Goal: Task Accomplishment & Management: Complete application form

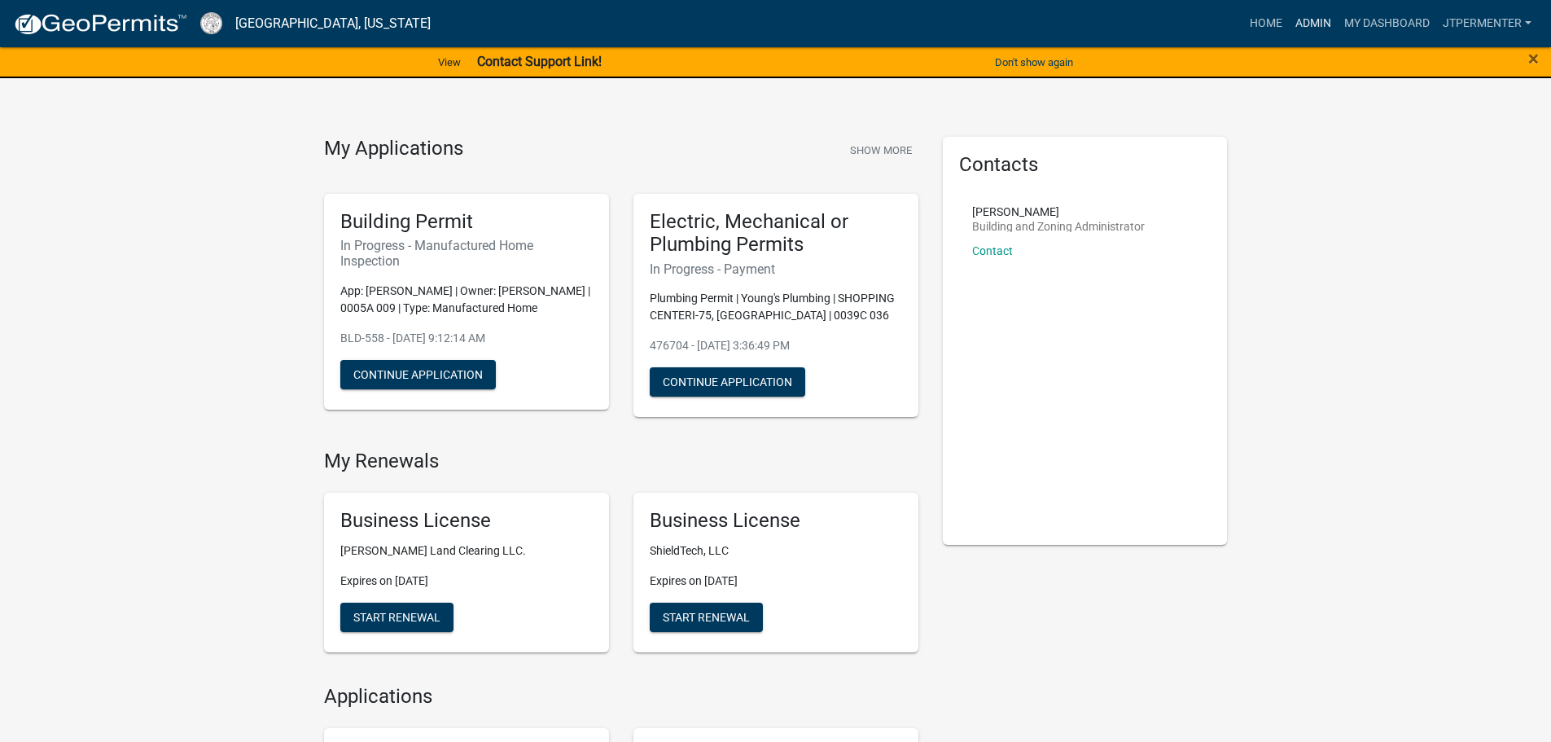
click at [1326, 21] on link "Admin" at bounding box center [1313, 23] width 49 height 31
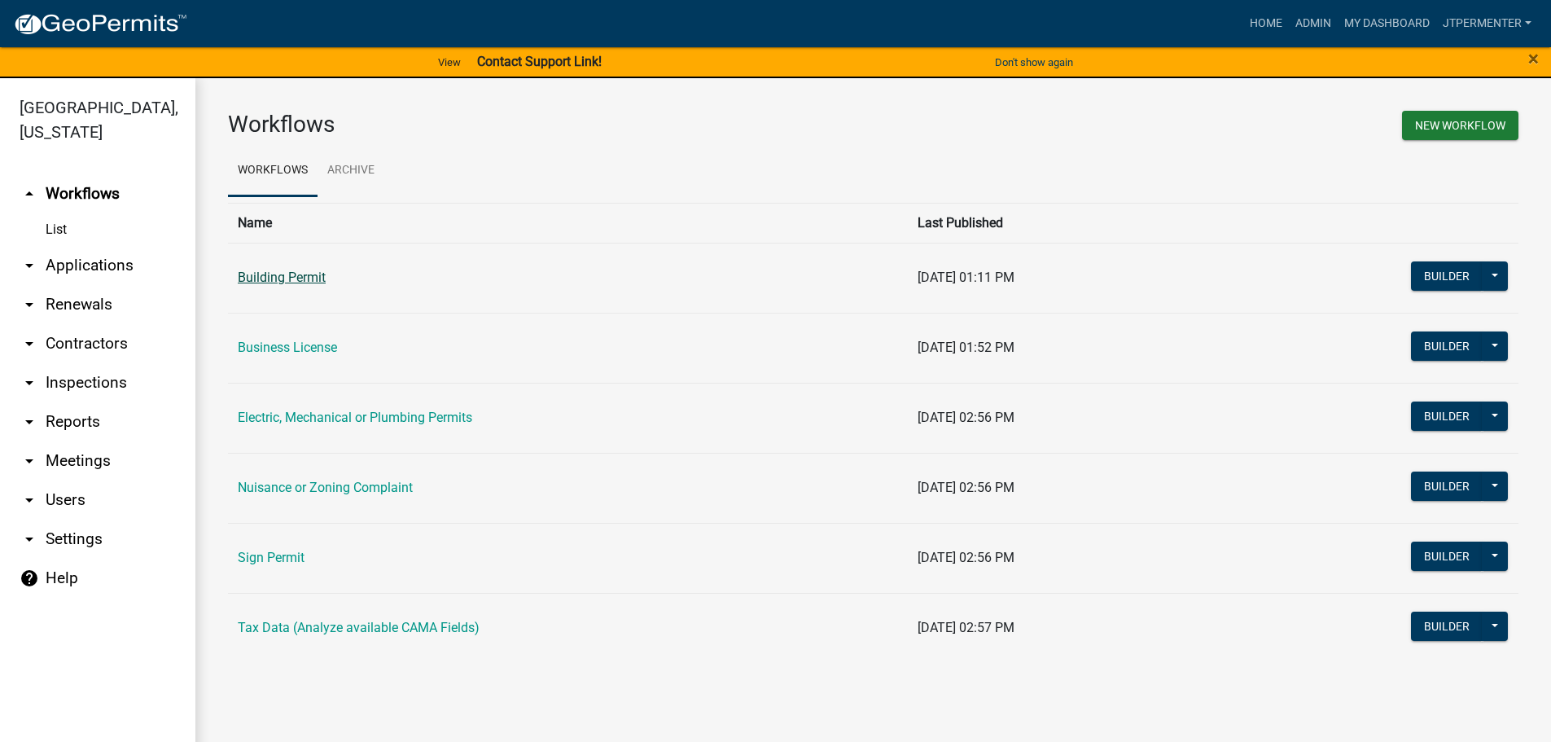
click at [287, 278] on link "Building Permit" at bounding box center [282, 277] width 88 height 15
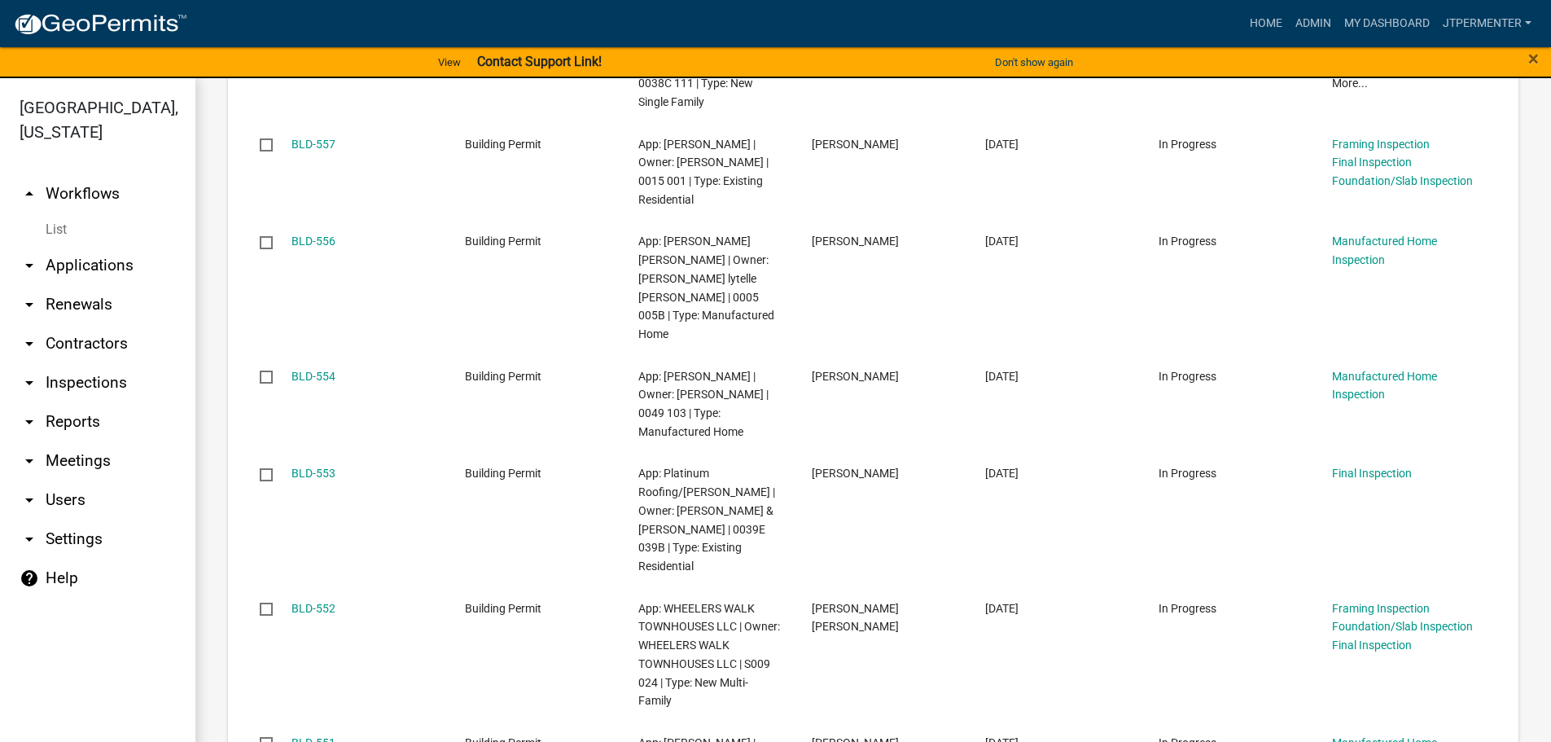
scroll to position [651, 0]
click at [112, 246] on link "arrow_drop_down Applications" at bounding box center [97, 265] width 195 height 39
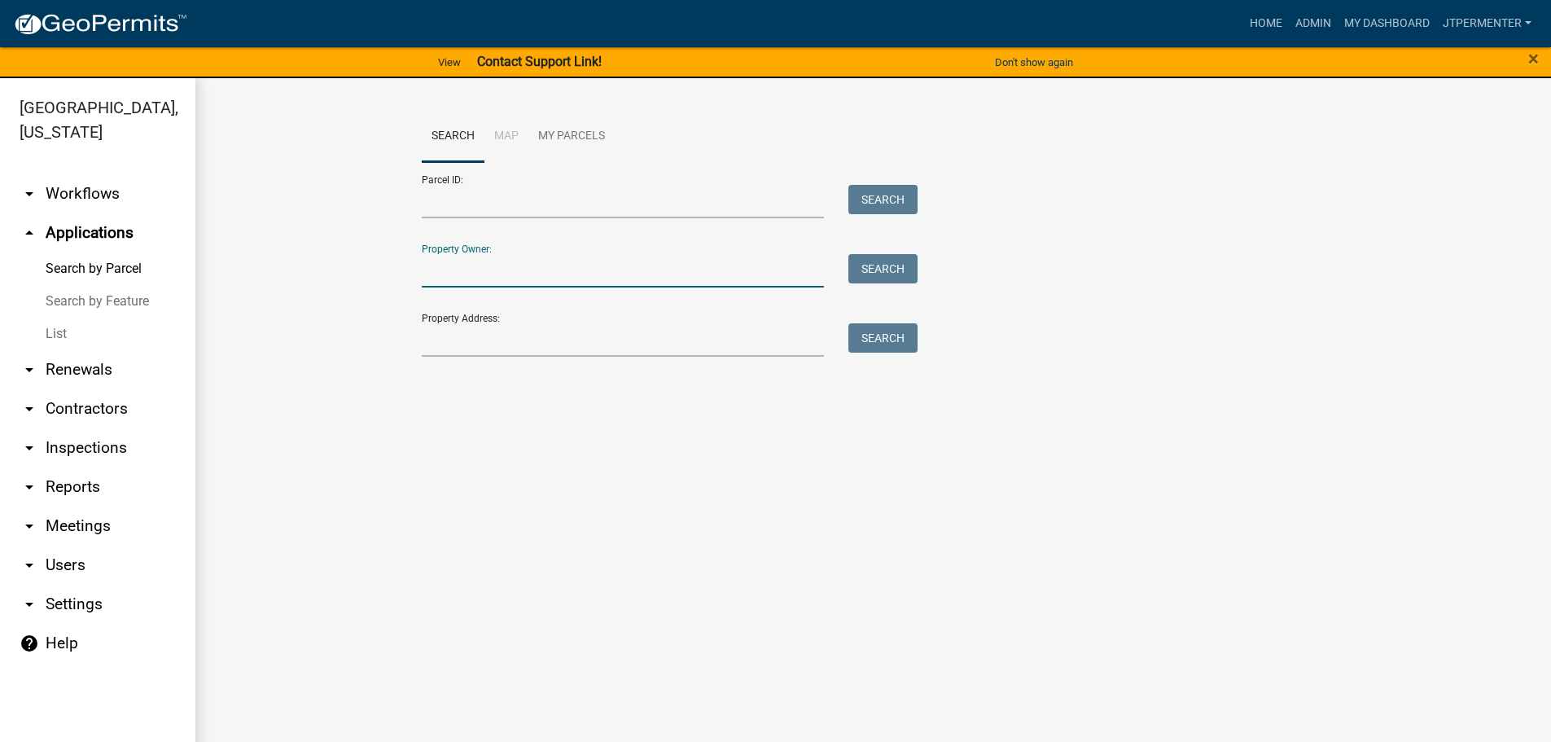
click at [436, 272] on input "Property Owner:" at bounding box center [623, 270] width 403 height 33
click at [1296, 20] on link "Admin" at bounding box center [1313, 23] width 49 height 31
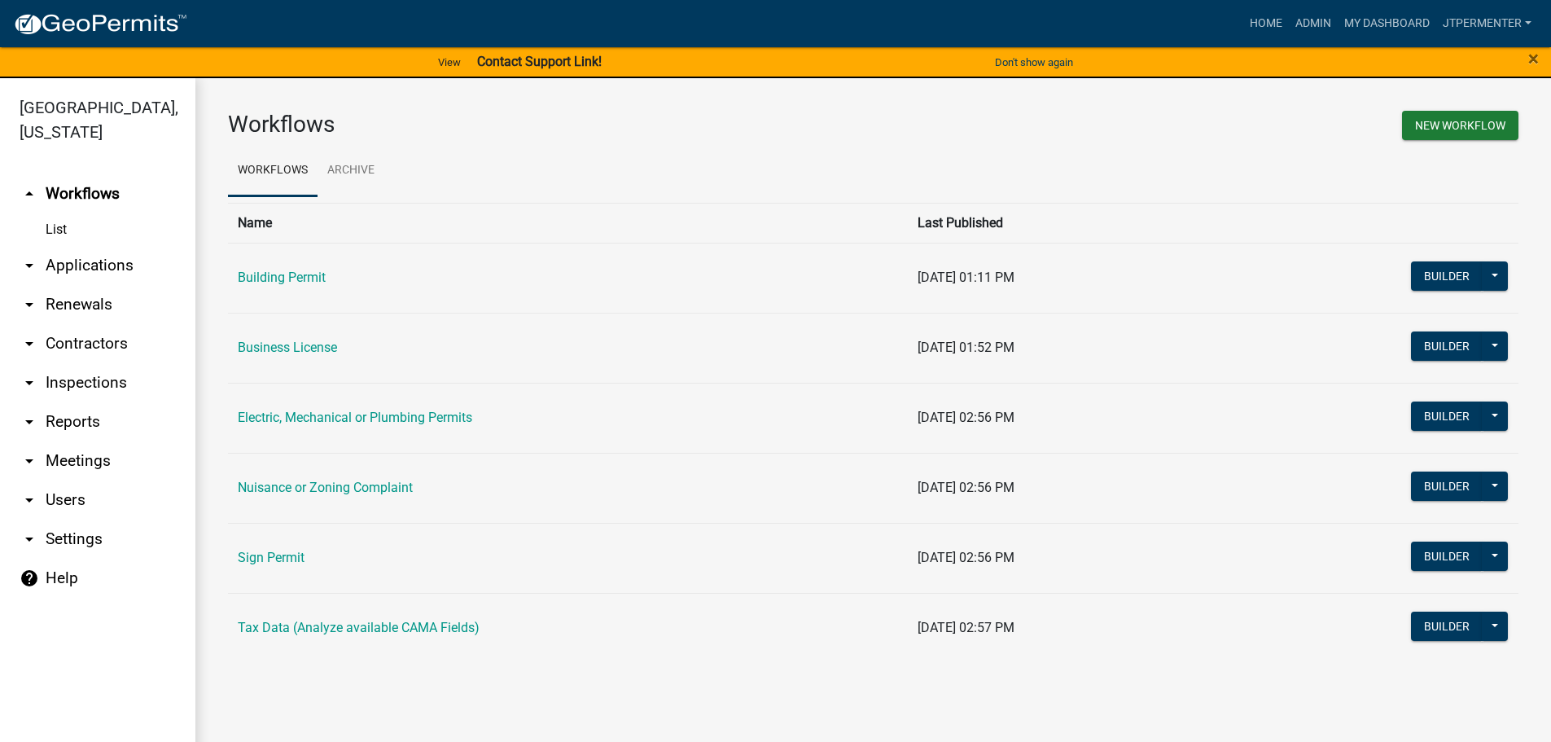
click at [256, 273] on link "Building Permit" at bounding box center [282, 277] width 88 height 15
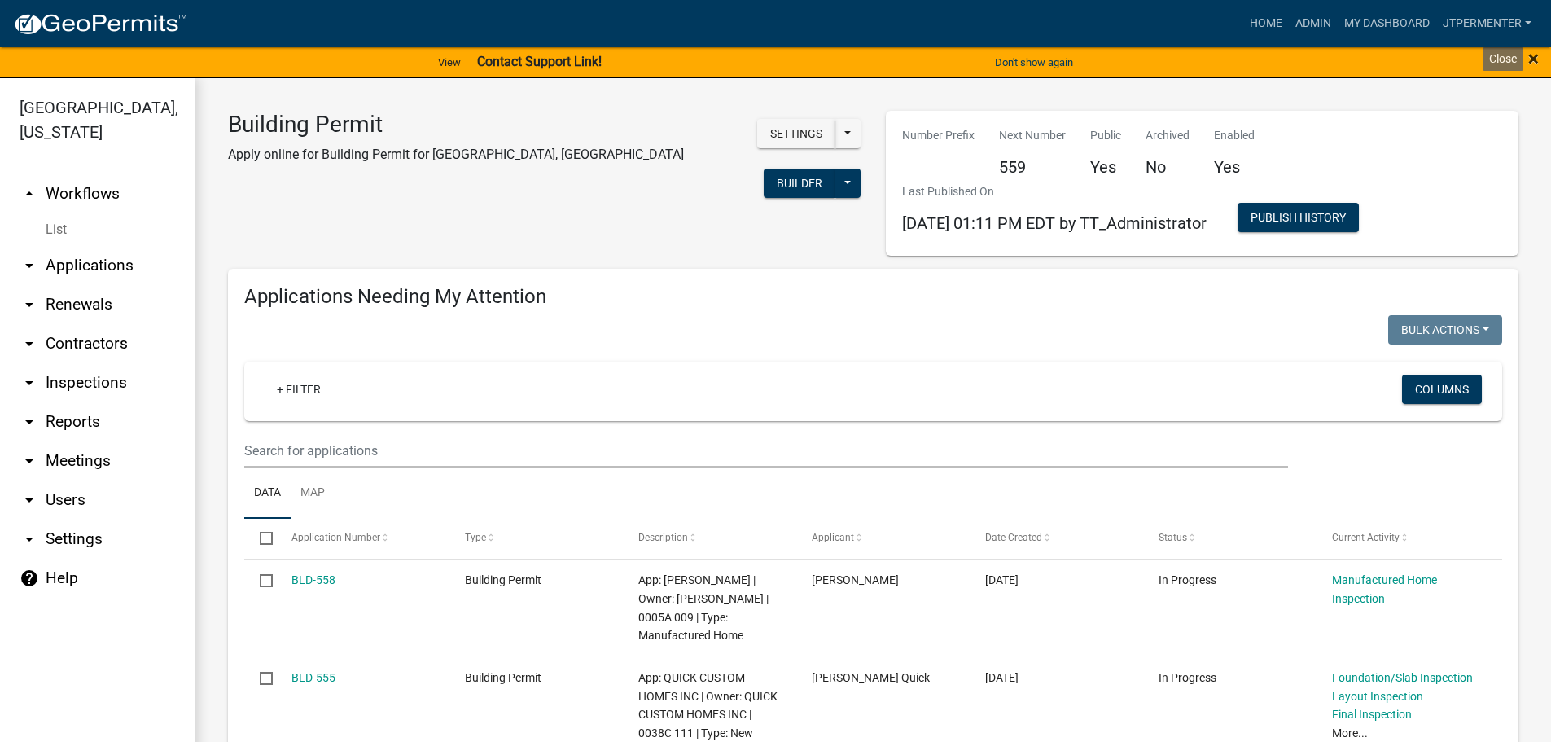
click at [1537, 58] on span "×" at bounding box center [1533, 58] width 11 height 23
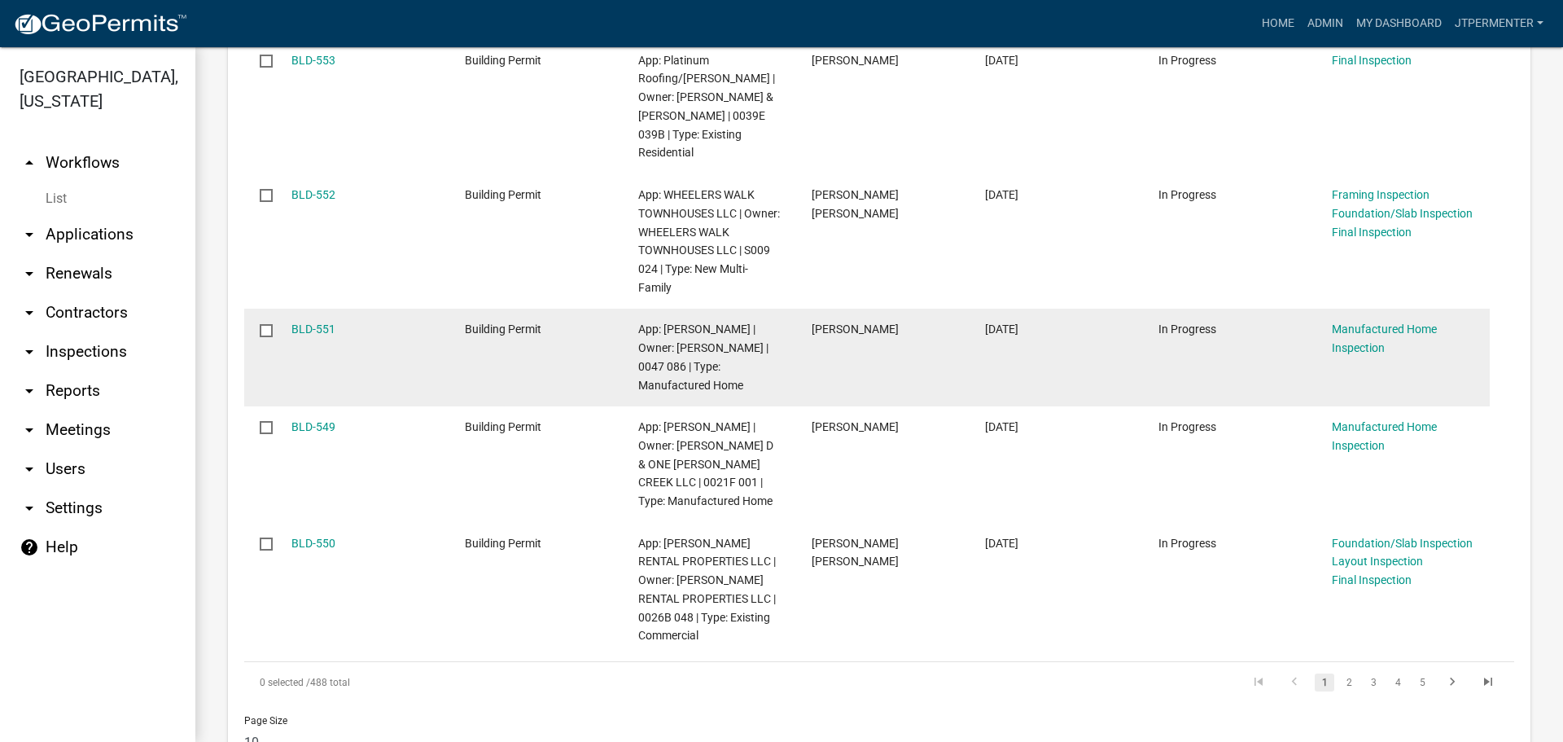
scroll to position [1059, 0]
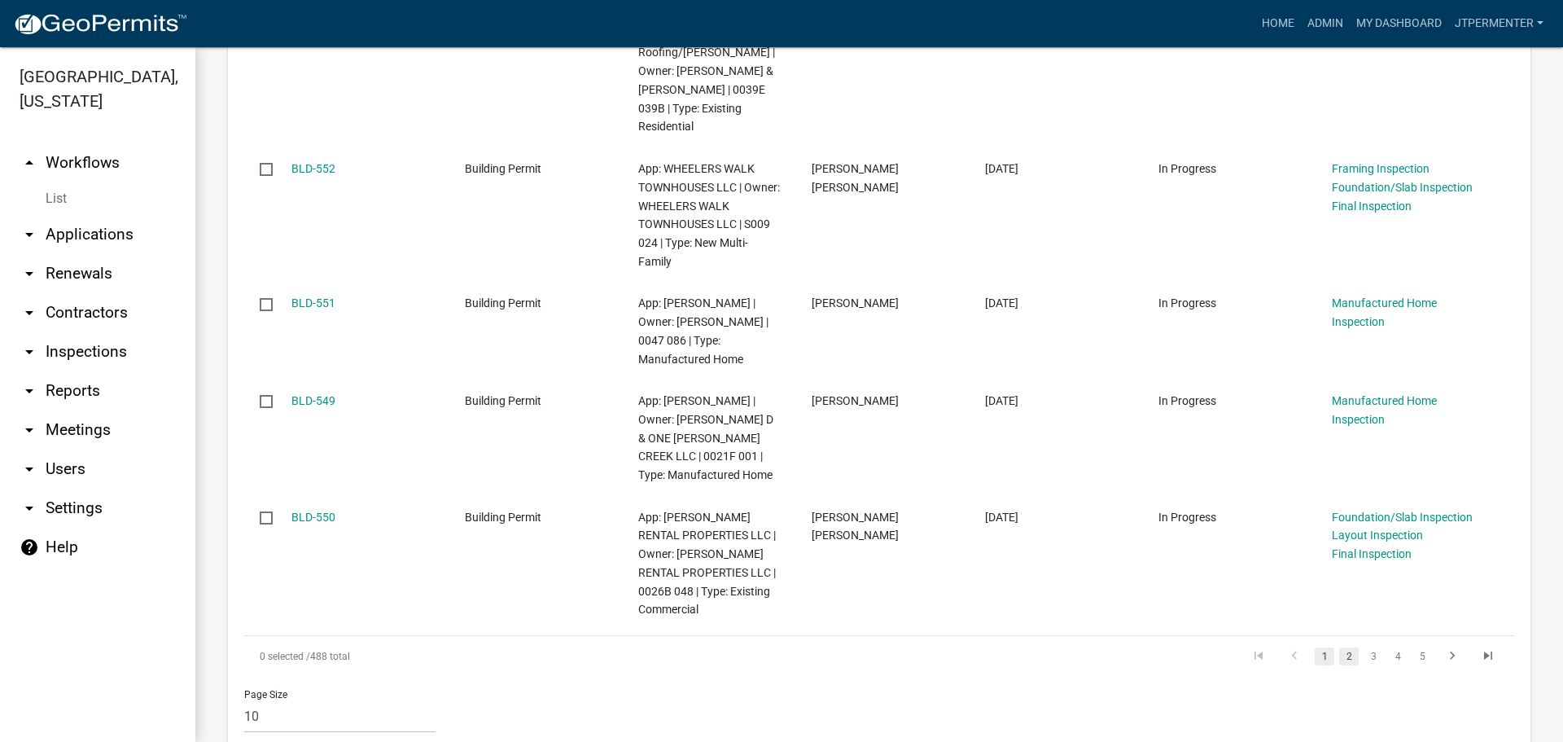
click at [1339, 647] on link "2" at bounding box center [1349, 656] width 20 height 18
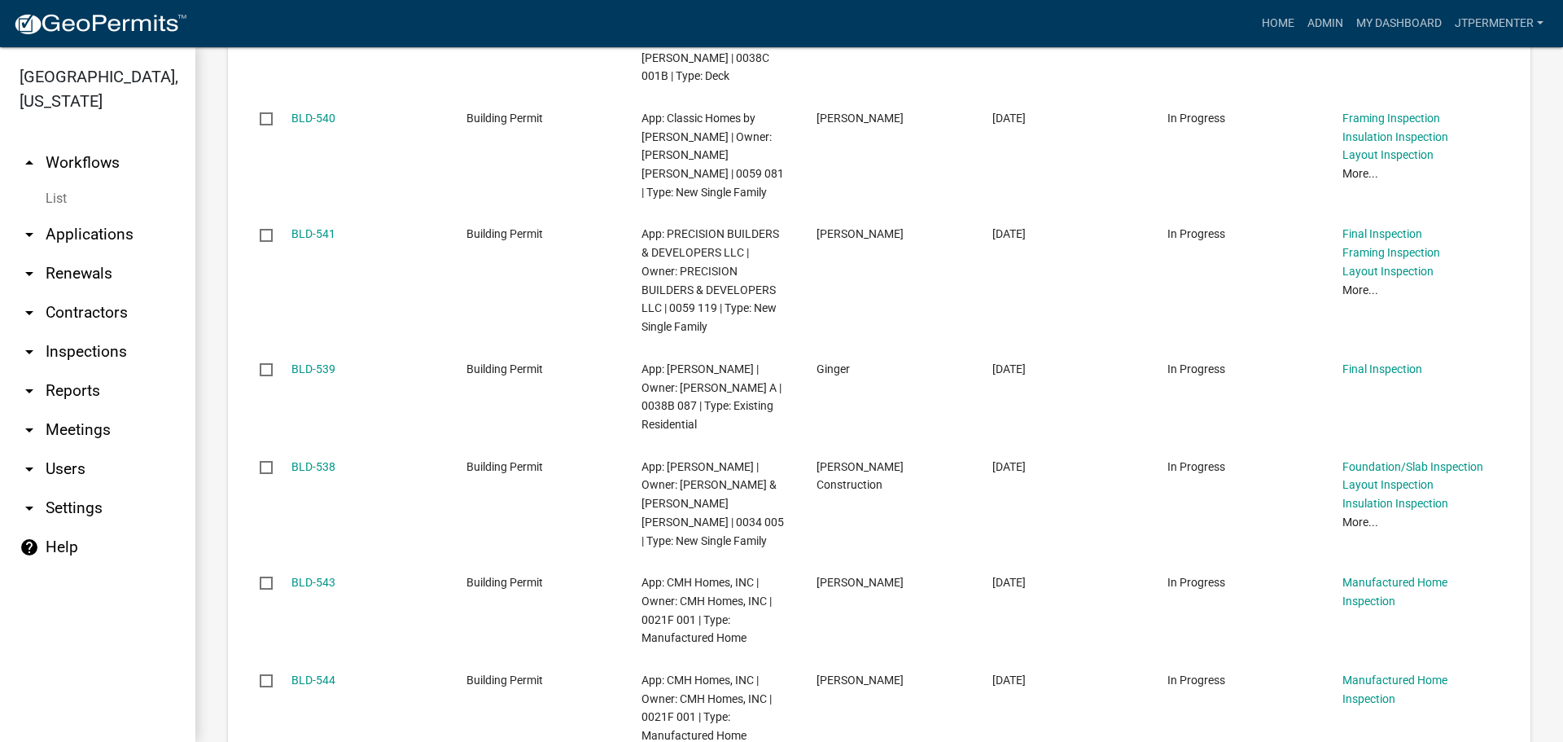
scroll to position [1040, 0]
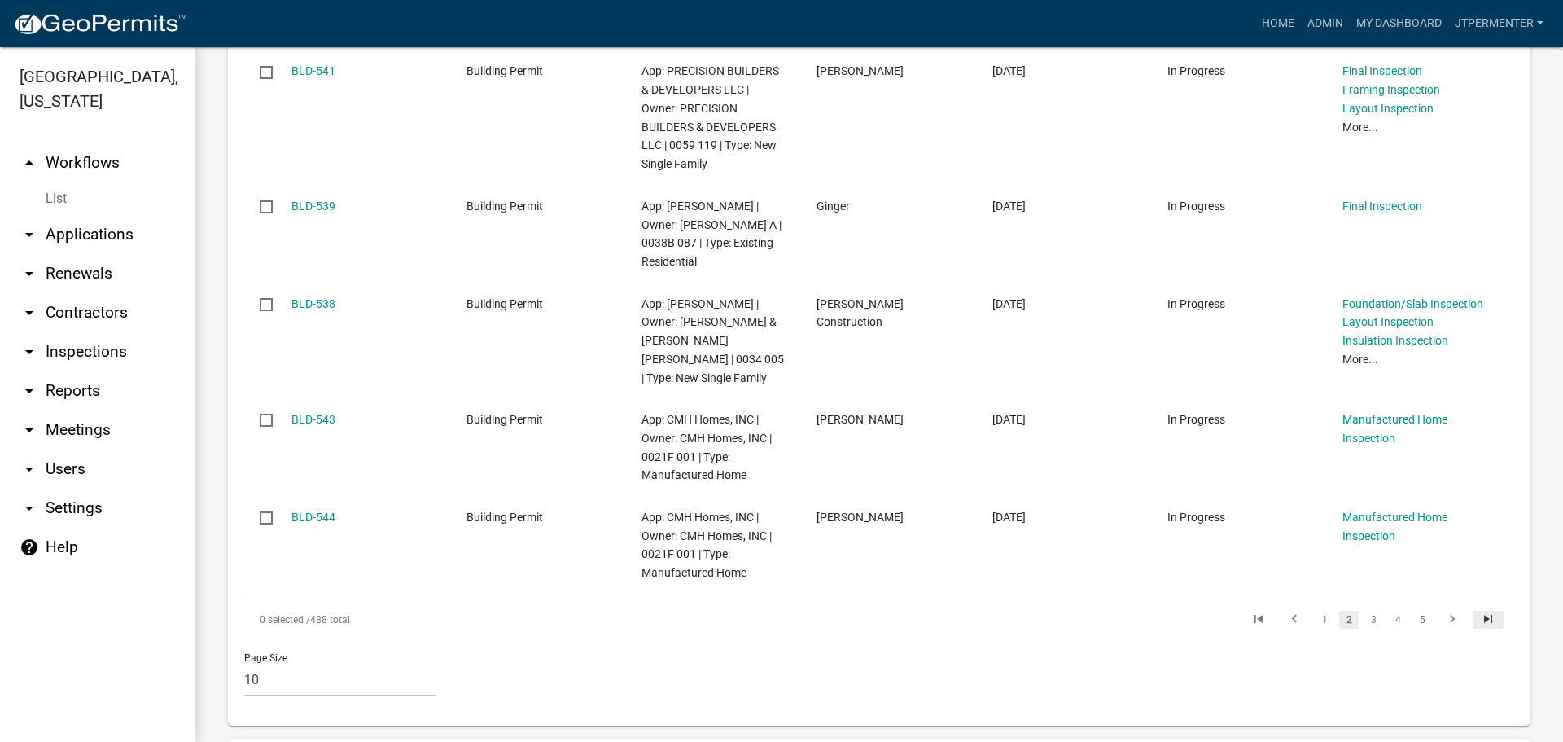
click at [1481, 612] on icon "go to last page" at bounding box center [1488, 622] width 21 height 20
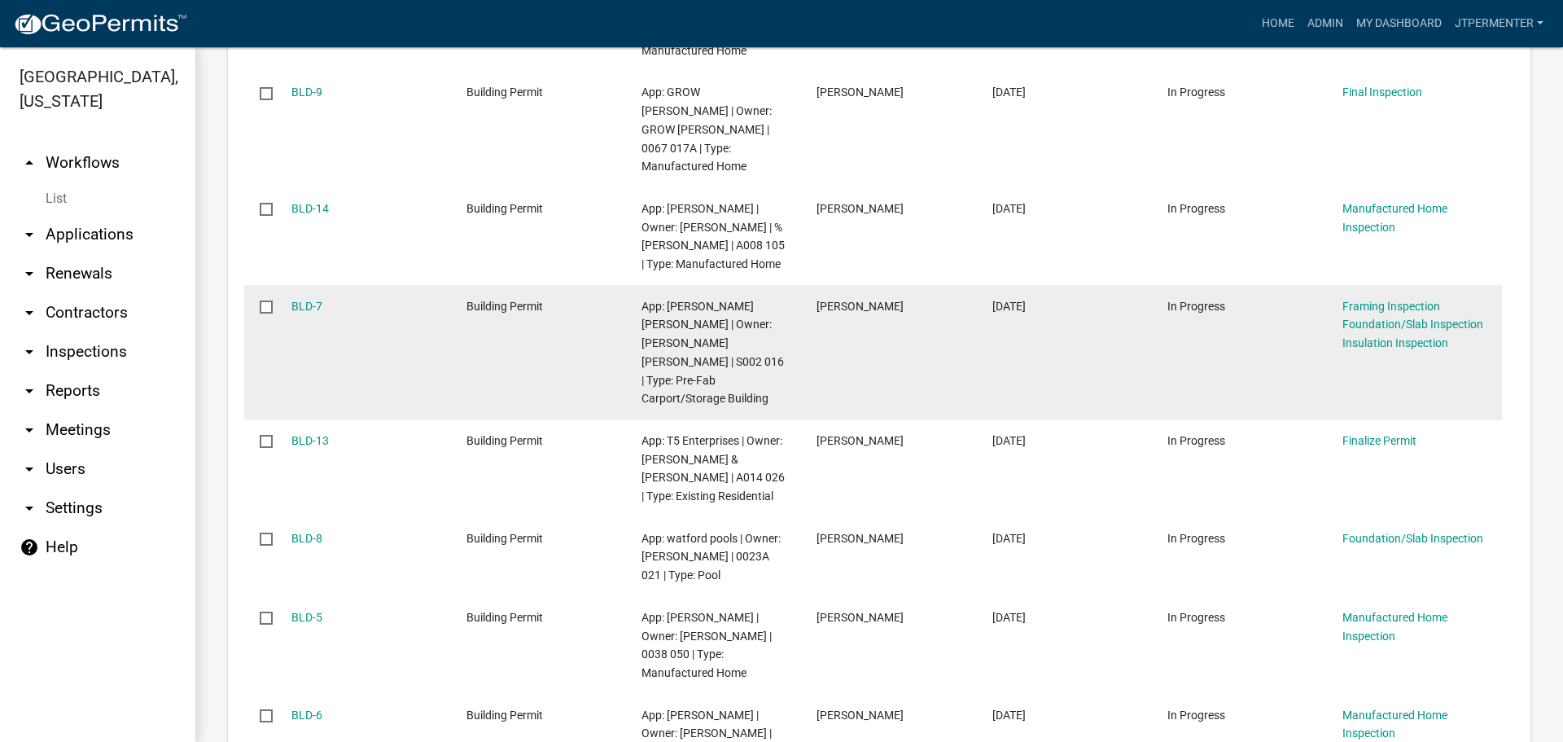
scroll to position [307, 0]
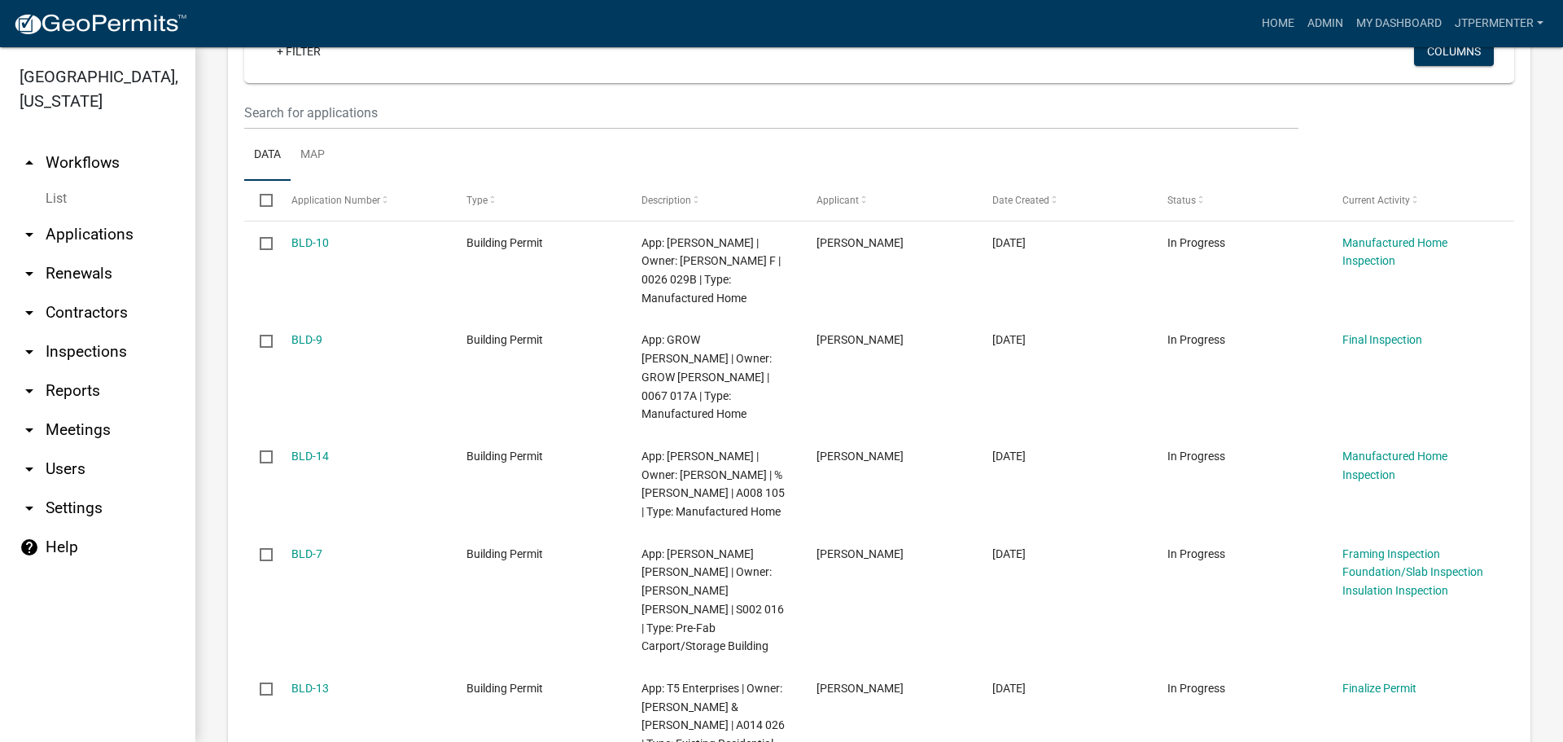
click at [92, 215] on link "arrow_drop_down Applications" at bounding box center [97, 234] width 195 height 39
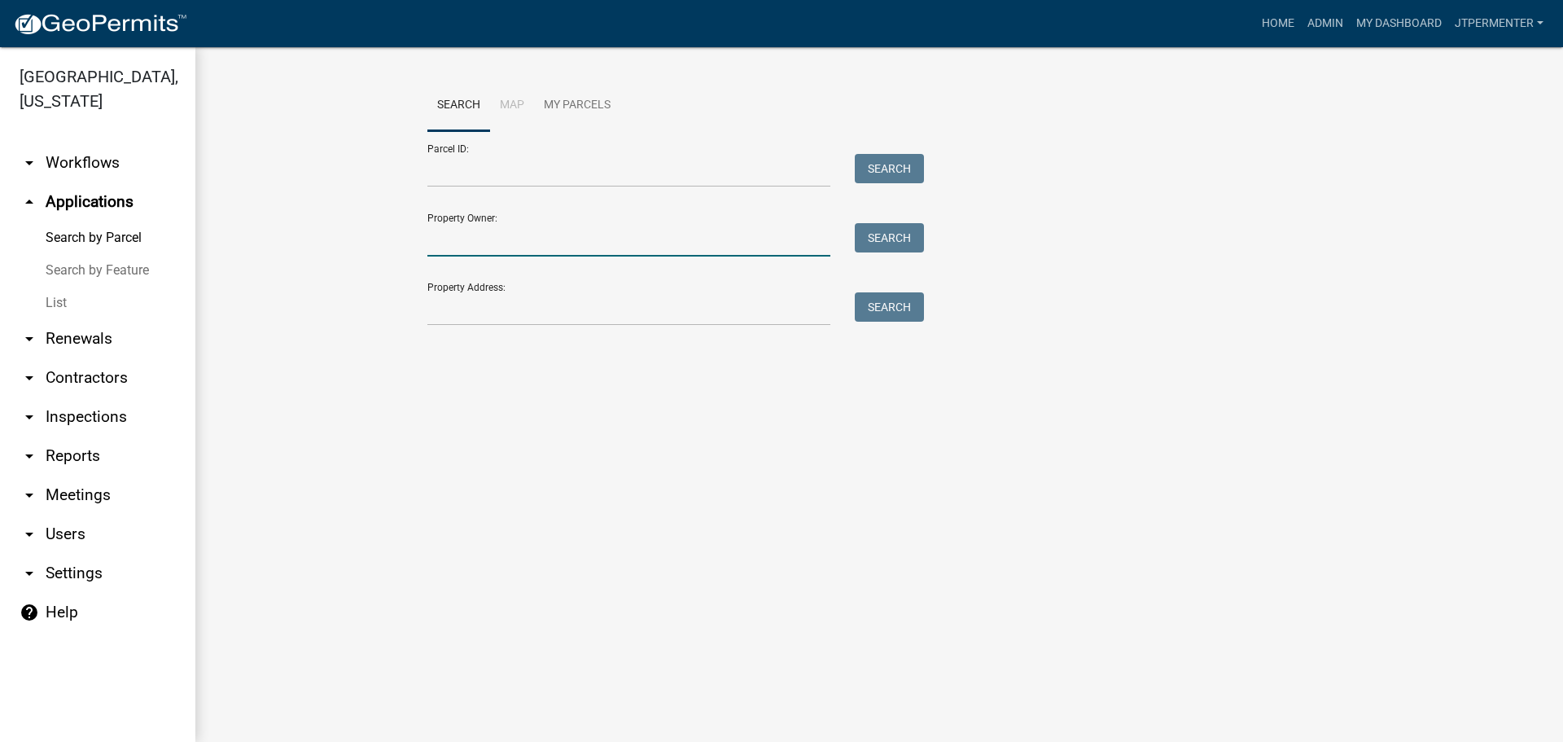
click at [442, 242] on input "Property Owner:" at bounding box center [628, 239] width 403 height 33
type input "[PERSON_NAME]"
click at [875, 233] on button "Search" at bounding box center [889, 237] width 69 height 29
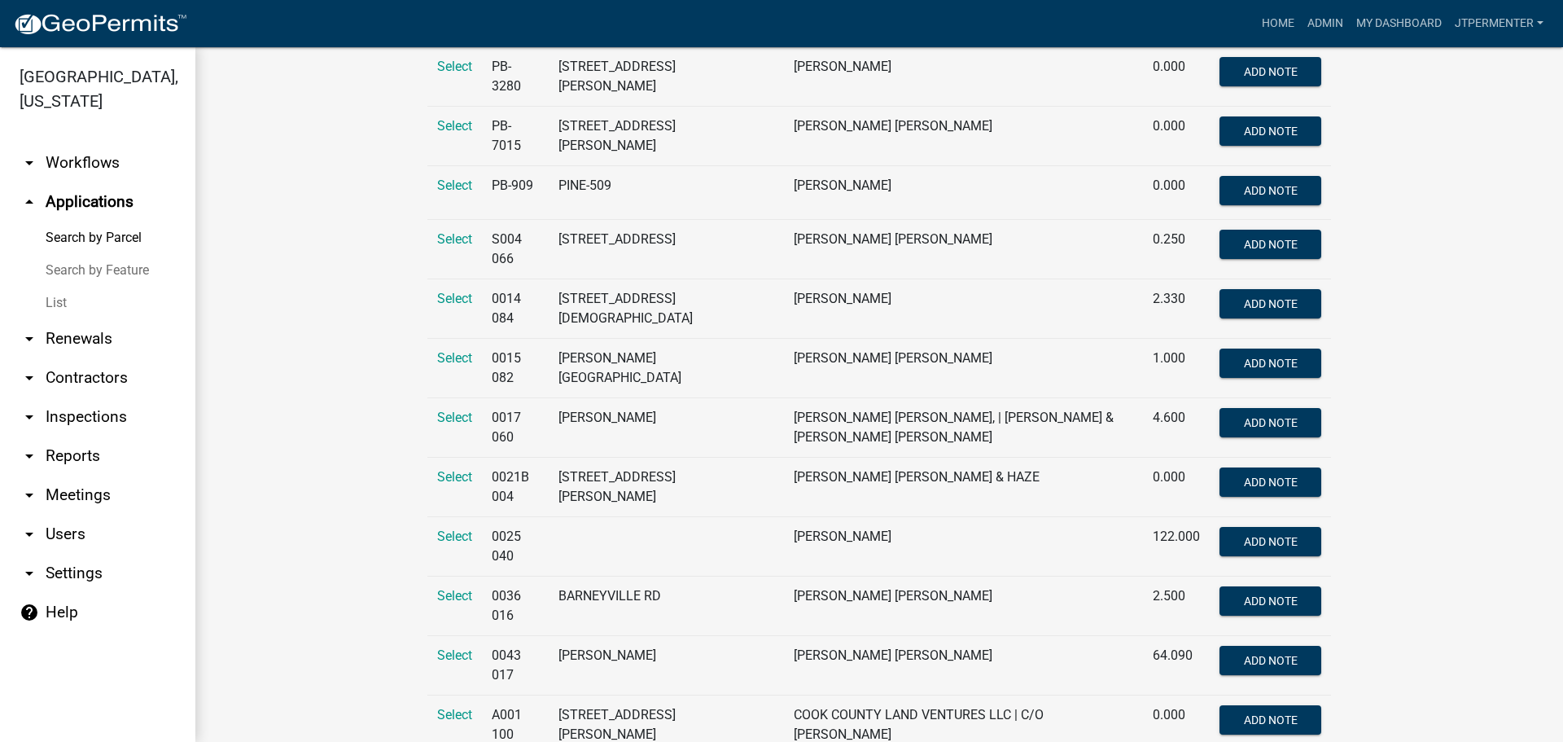
scroll to position [2280, 0]
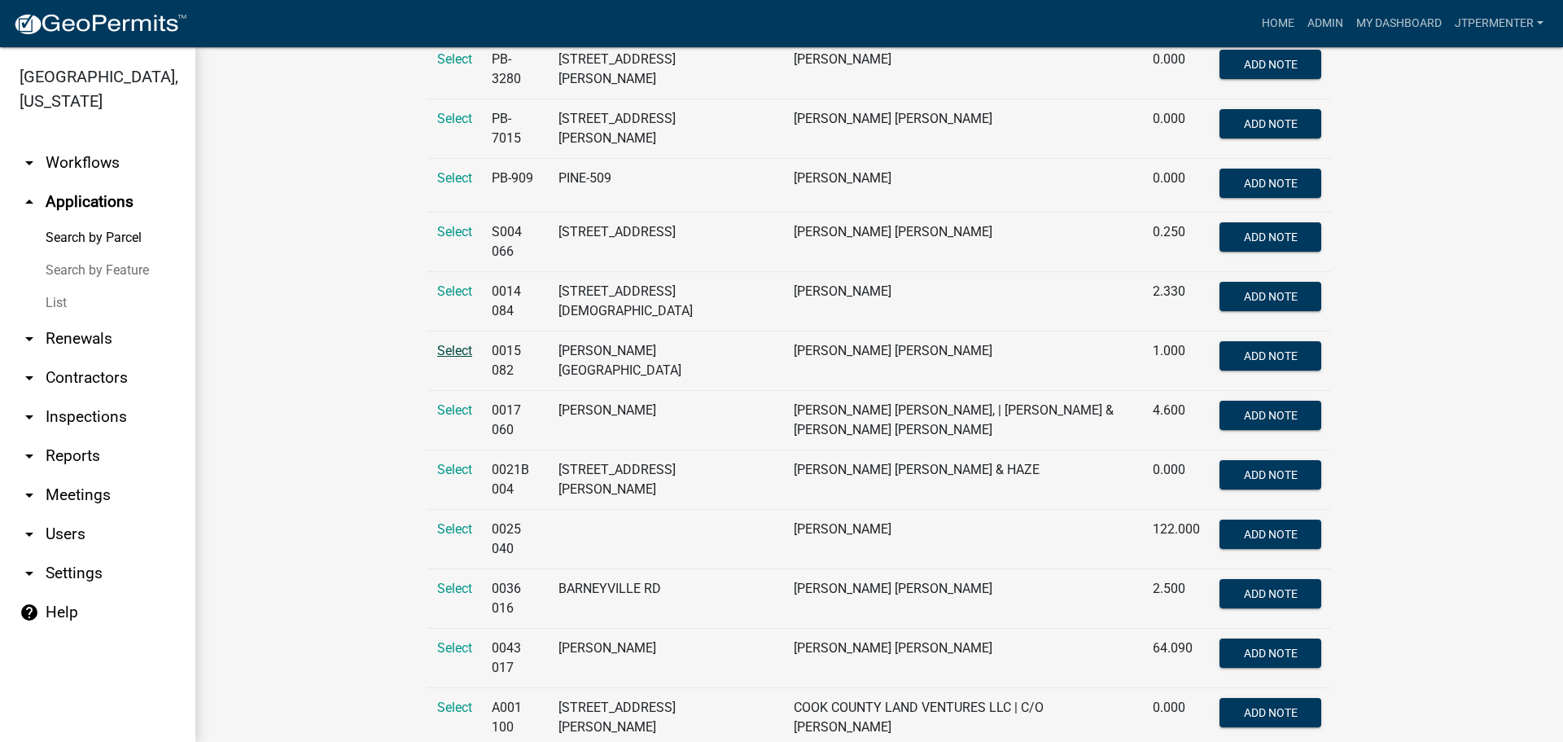
click at [441, 343] on span "Select" at bounding box center [454, 350] width 35 height 15
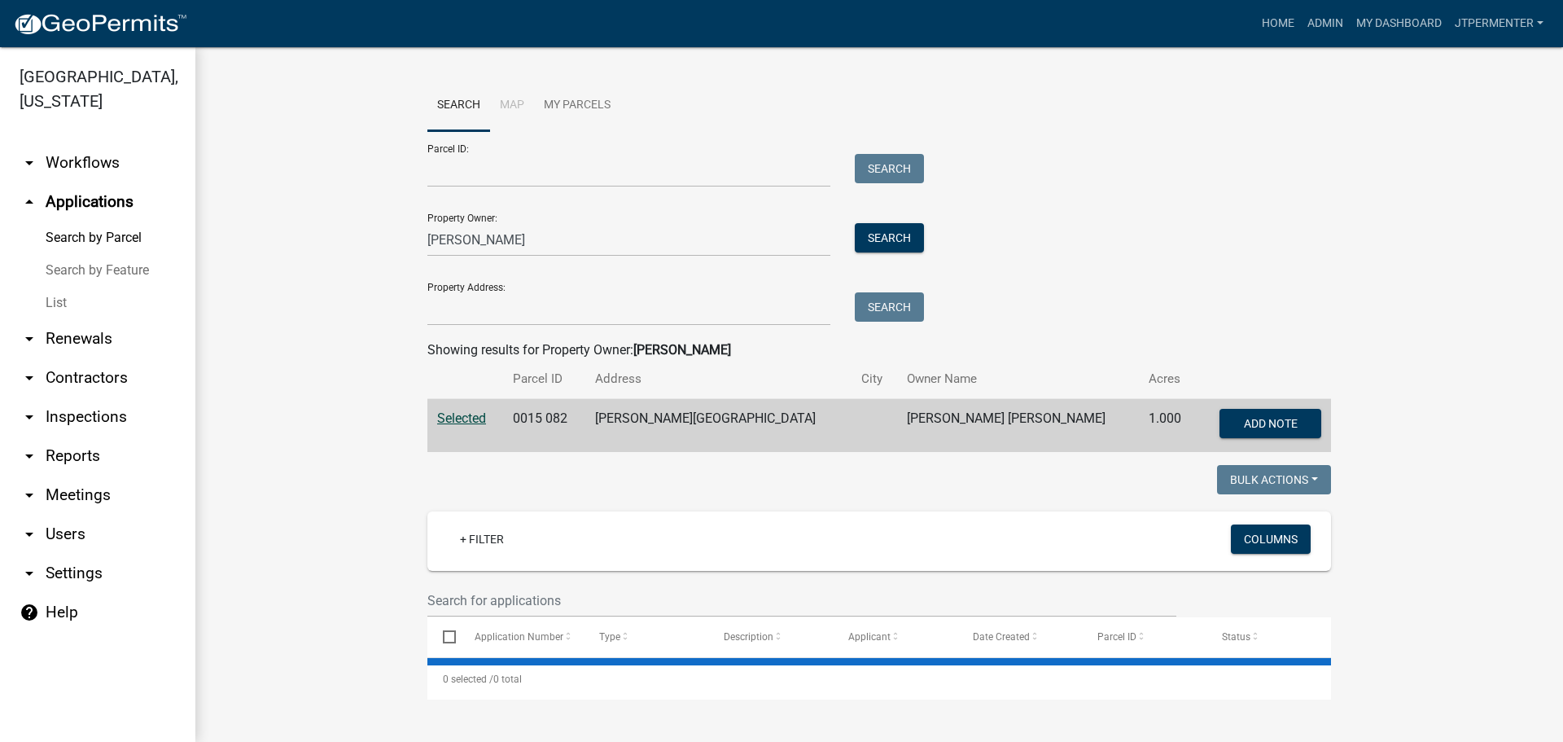
scroll to position [0, 0]
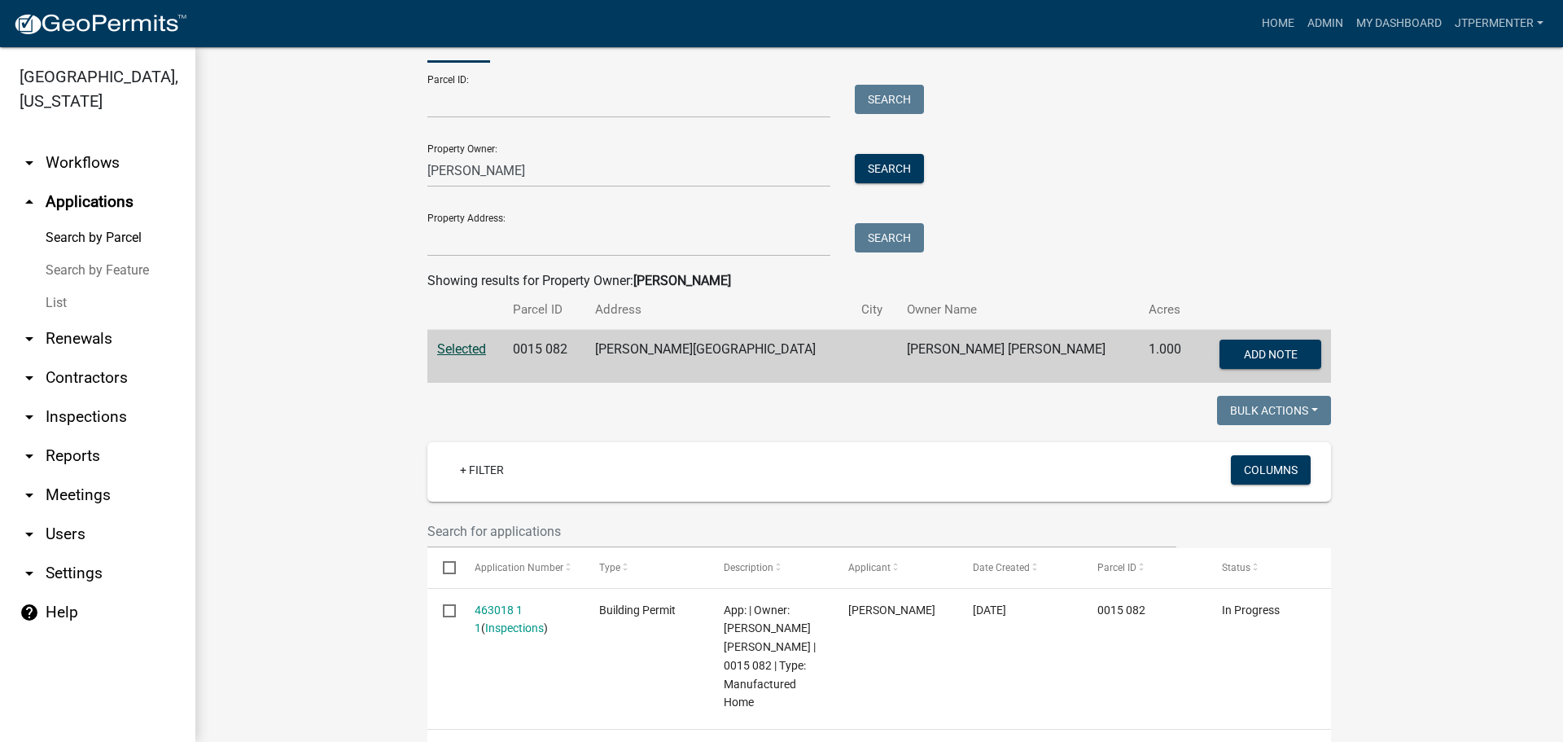
scroll to position [149, 0]
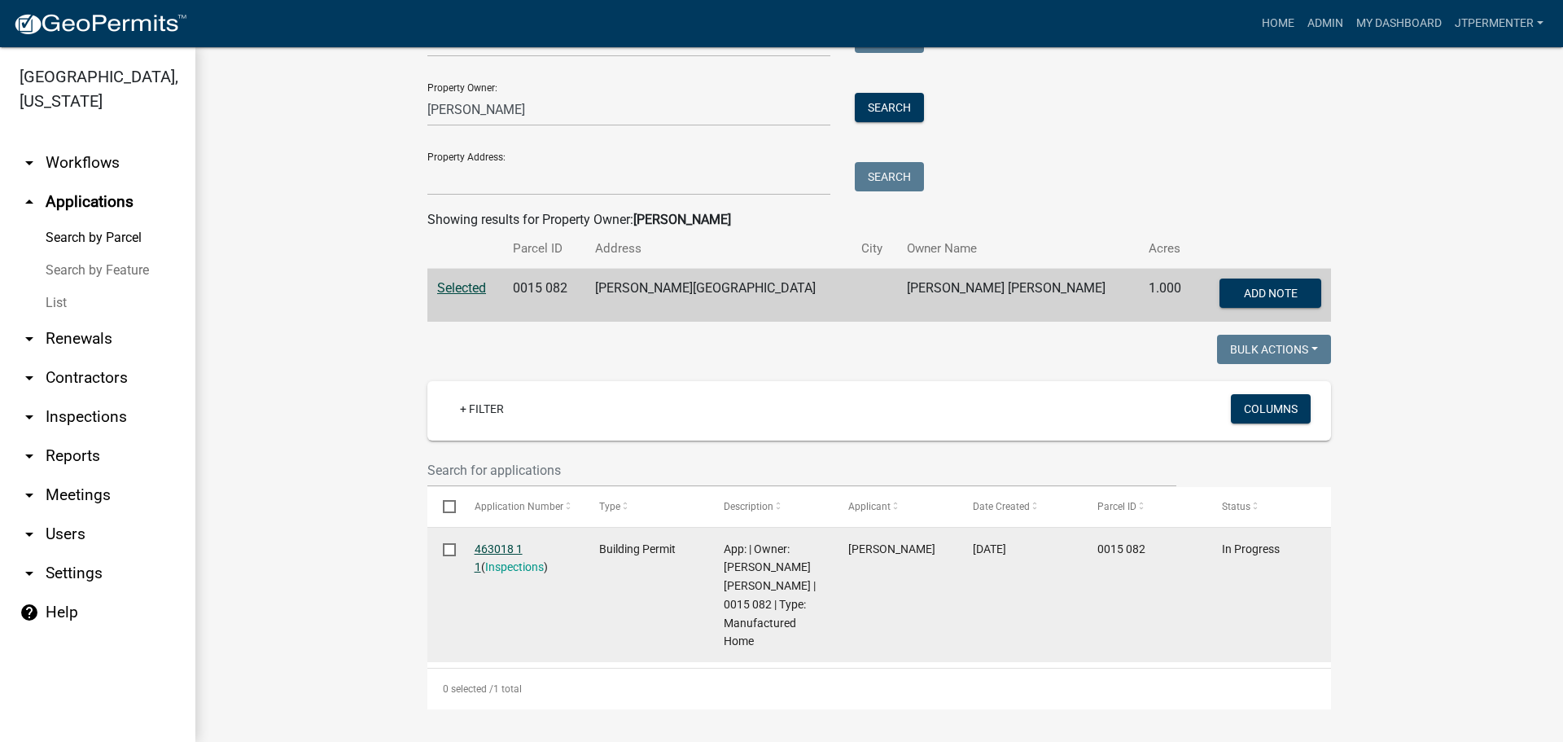
click at [507, 542] on link "463018 1 1" at bounding box center [499, 558] width 48 height 32
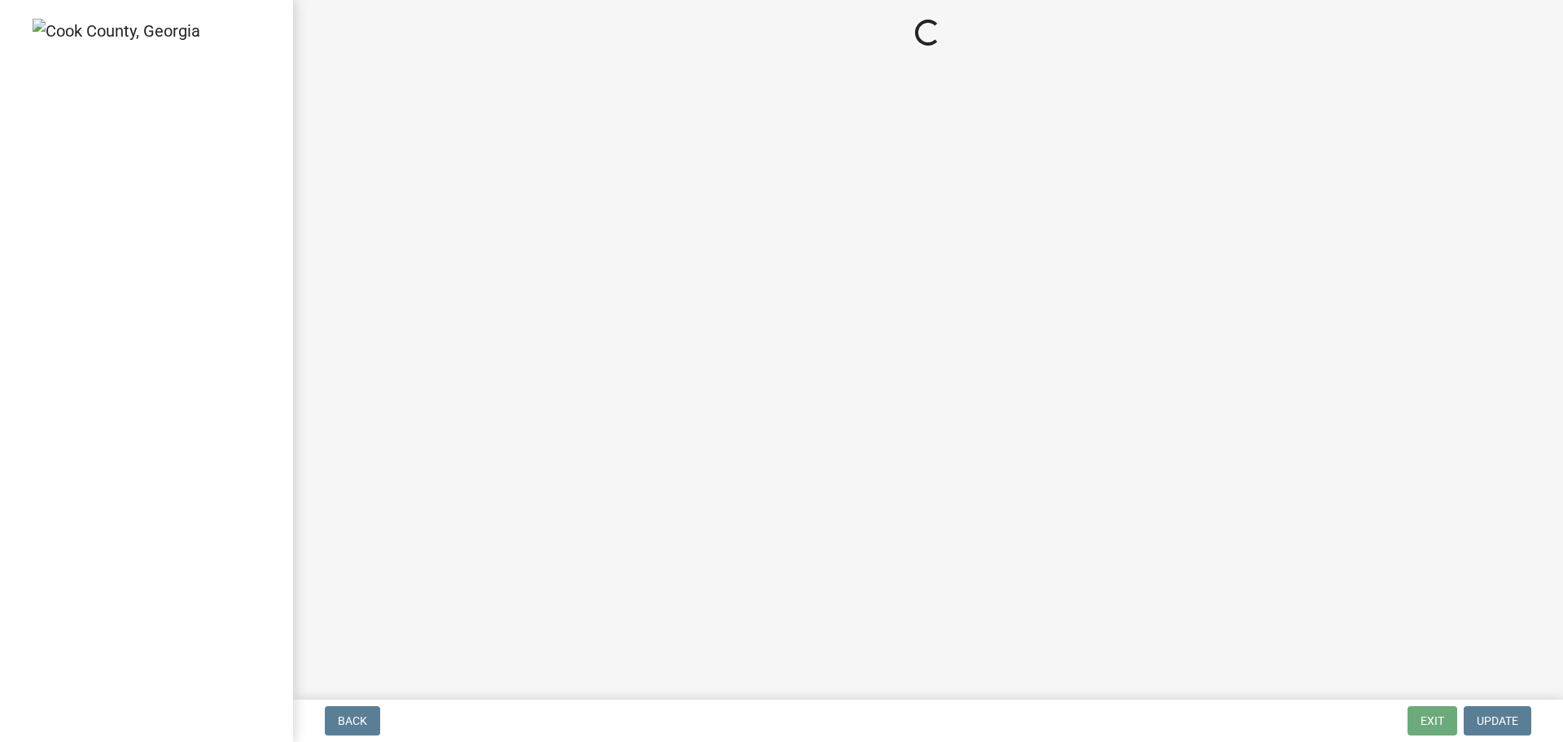
select select "3: 3"
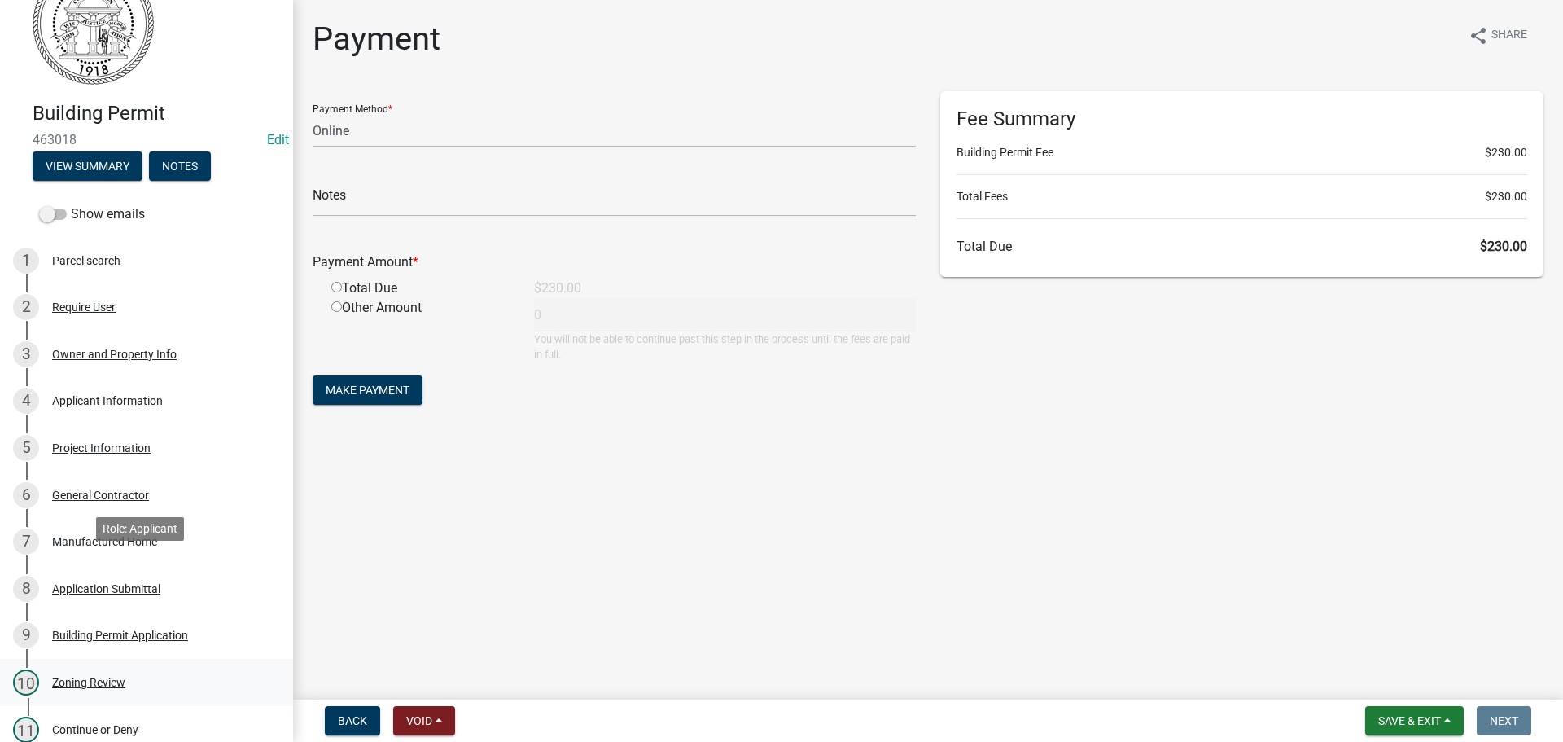
scroll to position [163, 0]
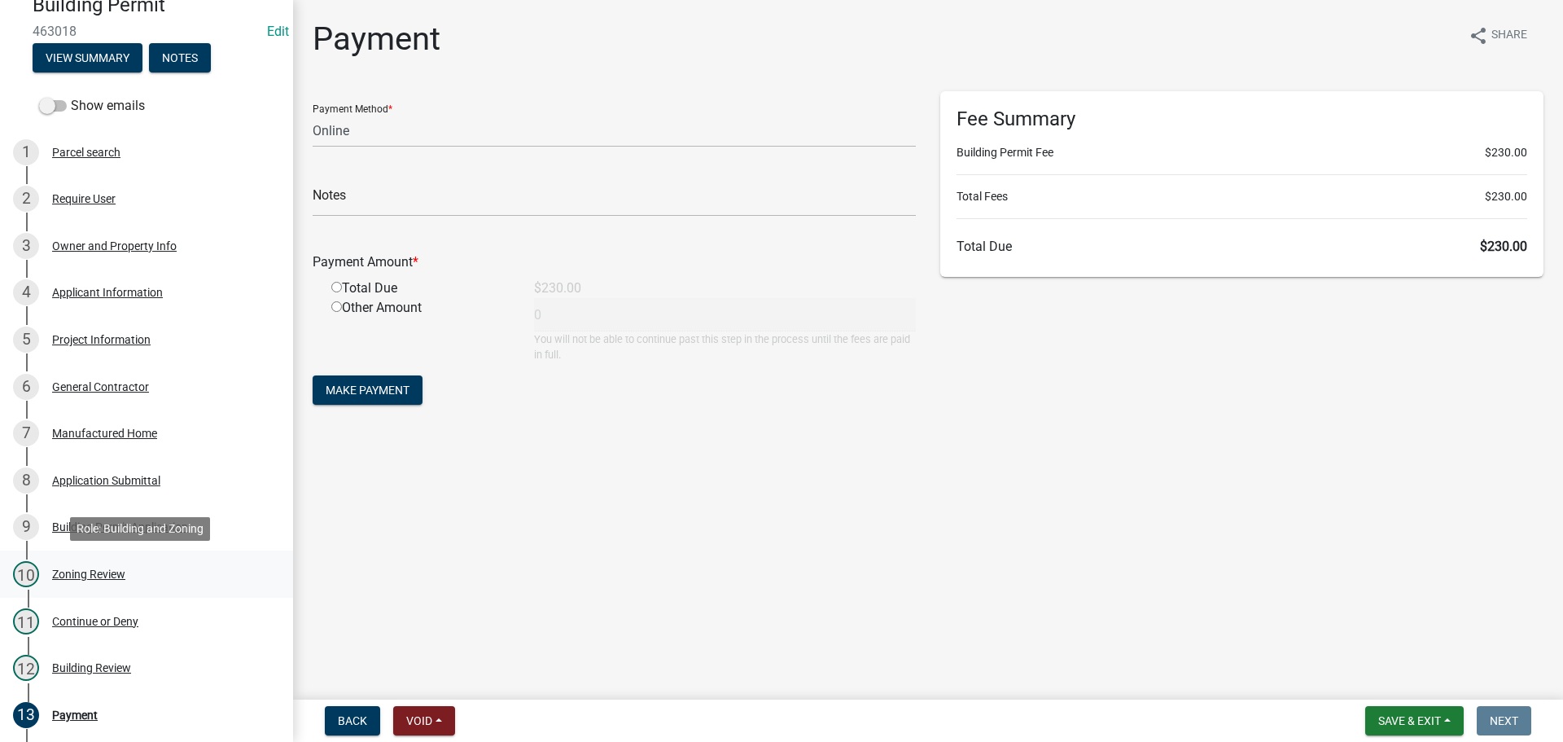
click at [90, 577] on div "Zoning Review" at bounding box center [88, 573] width 73 height 11
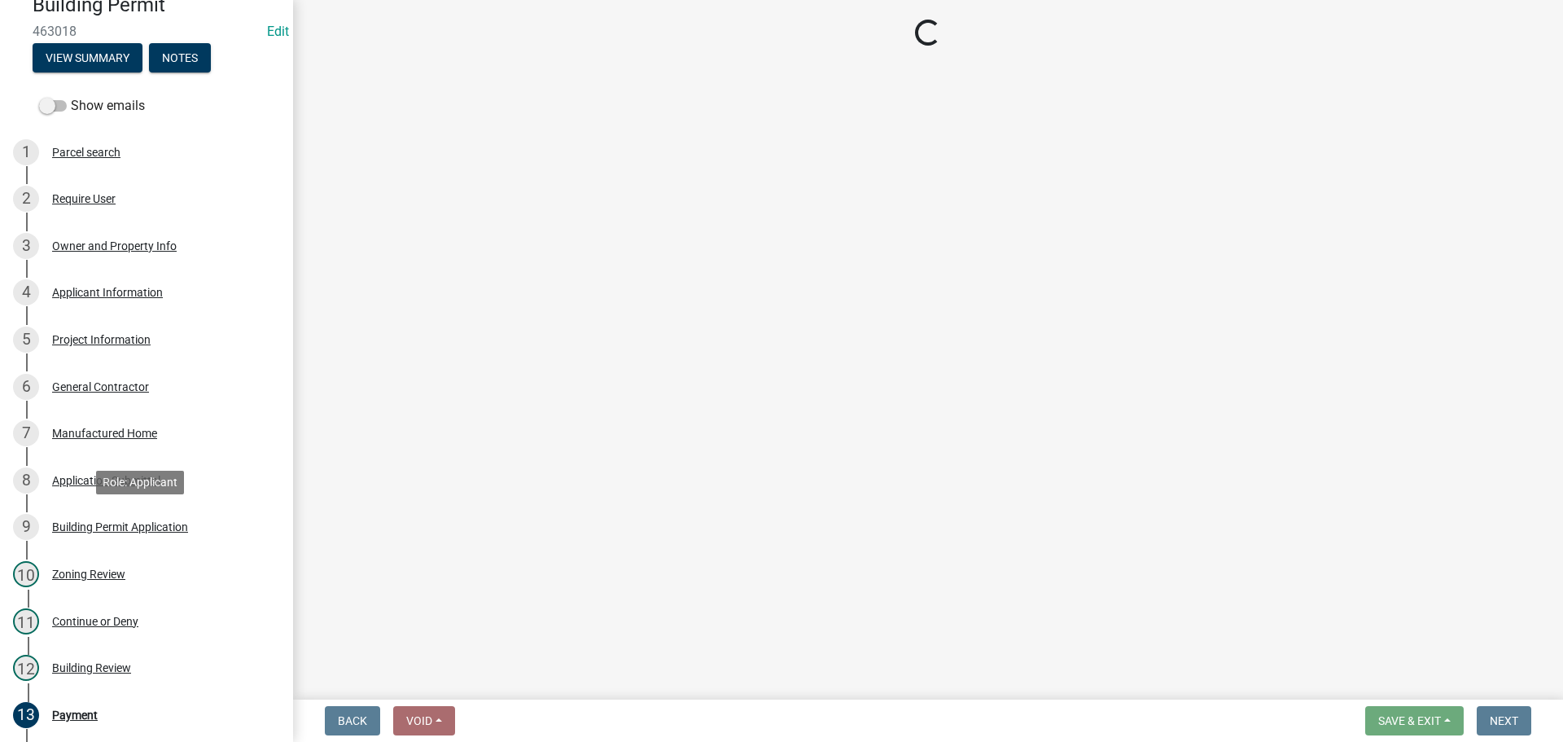
select select "15c07a4b-bbe1-4e02-bfa8-0d747ace02e2"
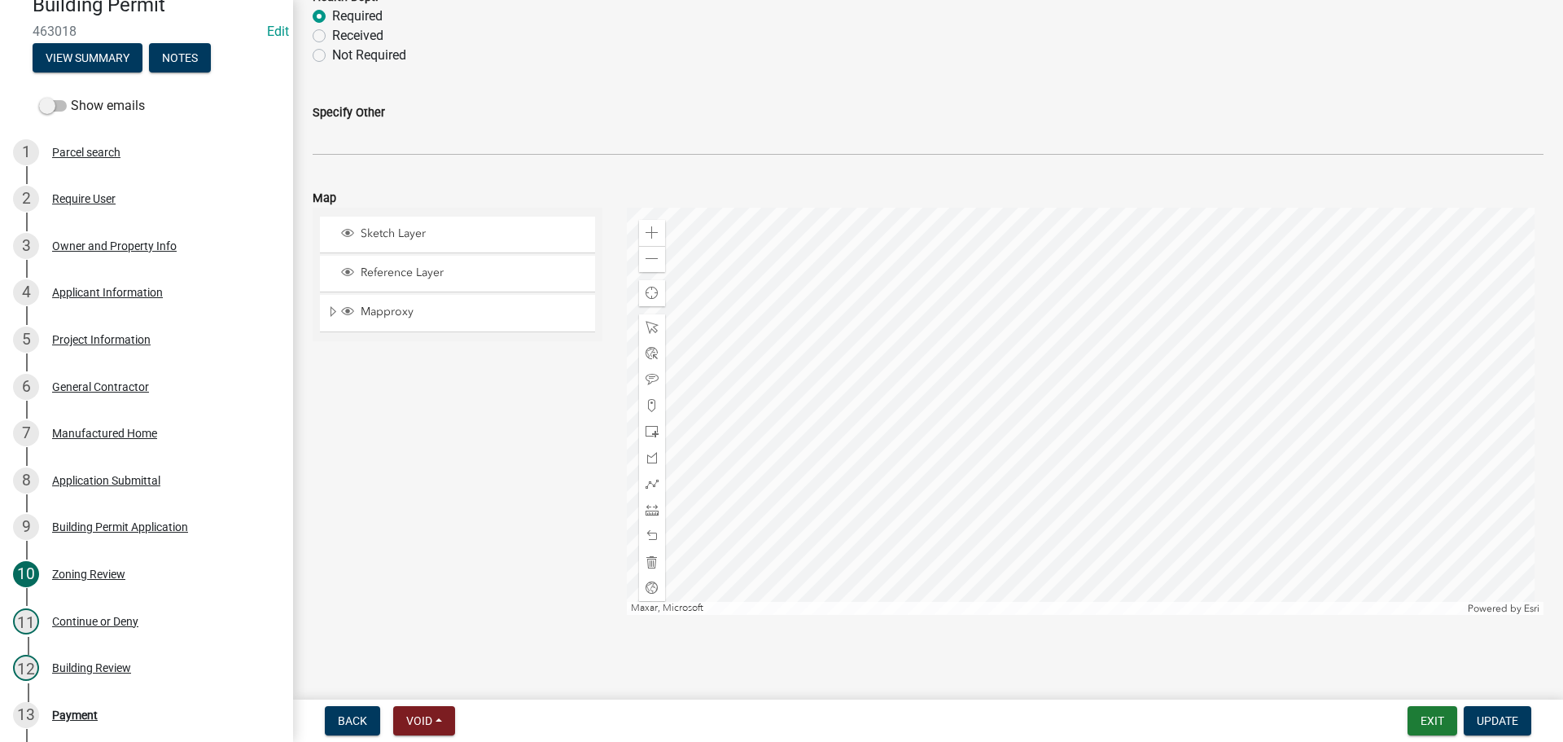
scroll to position [693, 0]
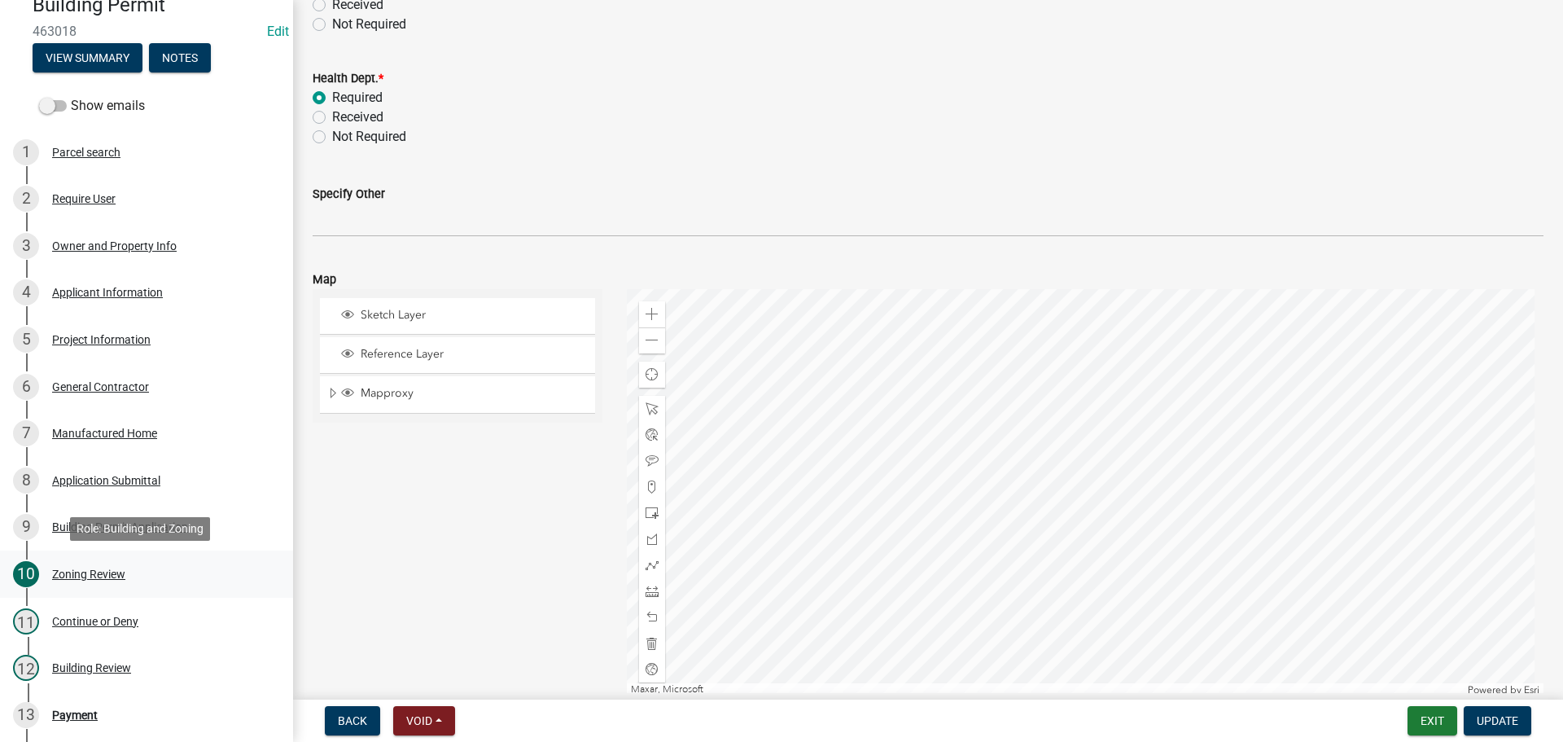
click at [85, 570] on div "Zoning Review" at bounding box center [88, 573] width 73 height 11
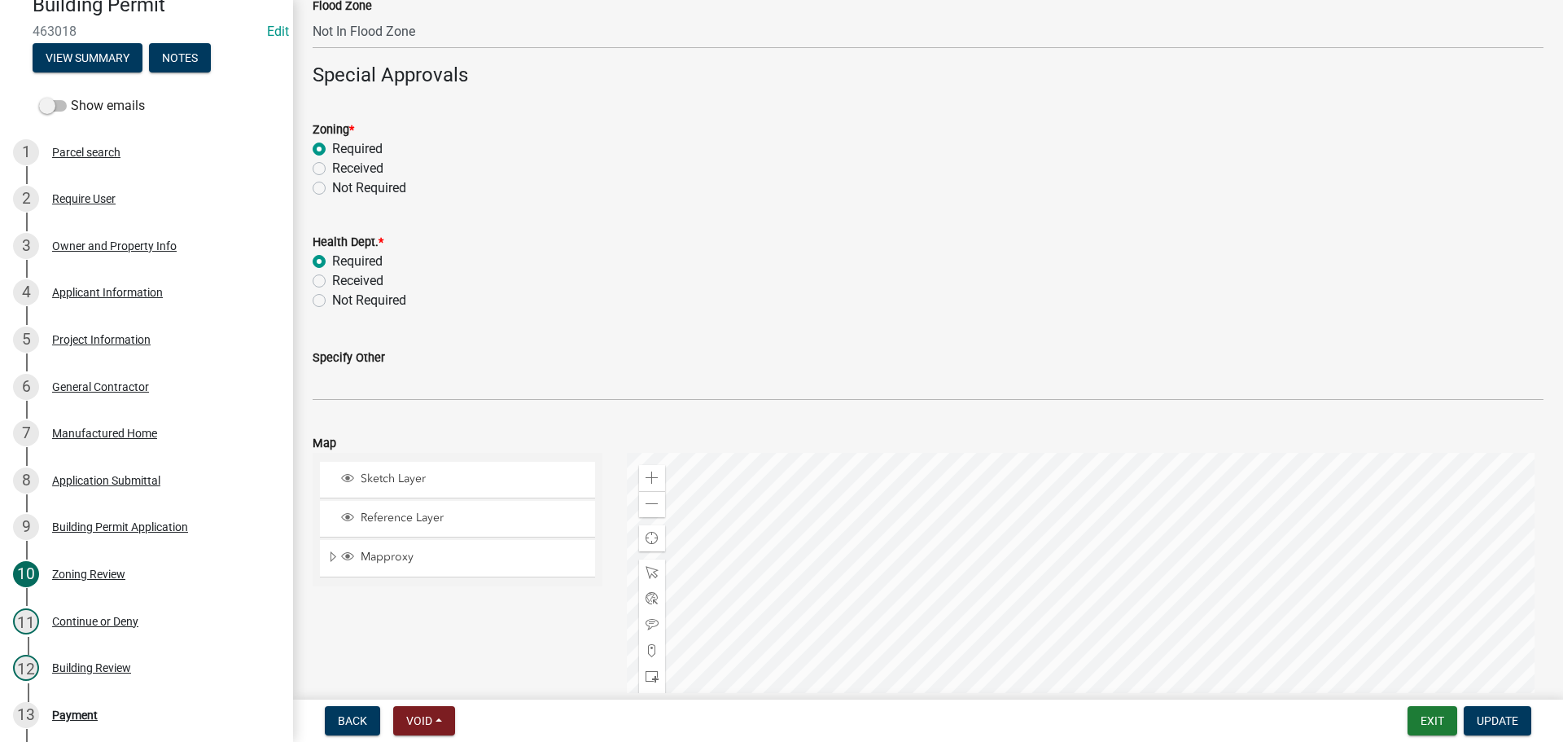
scroll to position [530, 0]
click at [81, 664] on div "Building Review" at bounding box center [91, 667] width 79 height 11
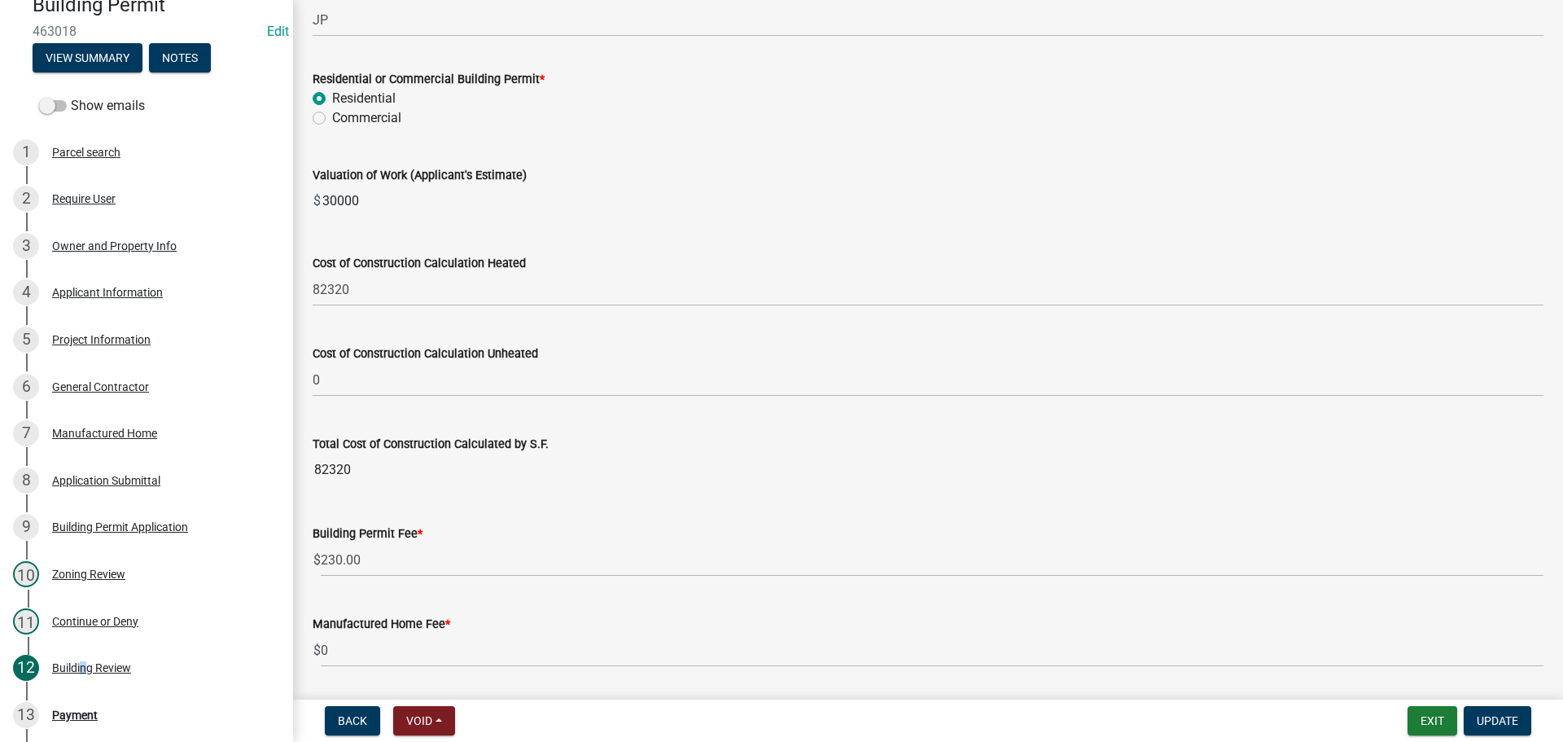
scroll to position [244, 0]
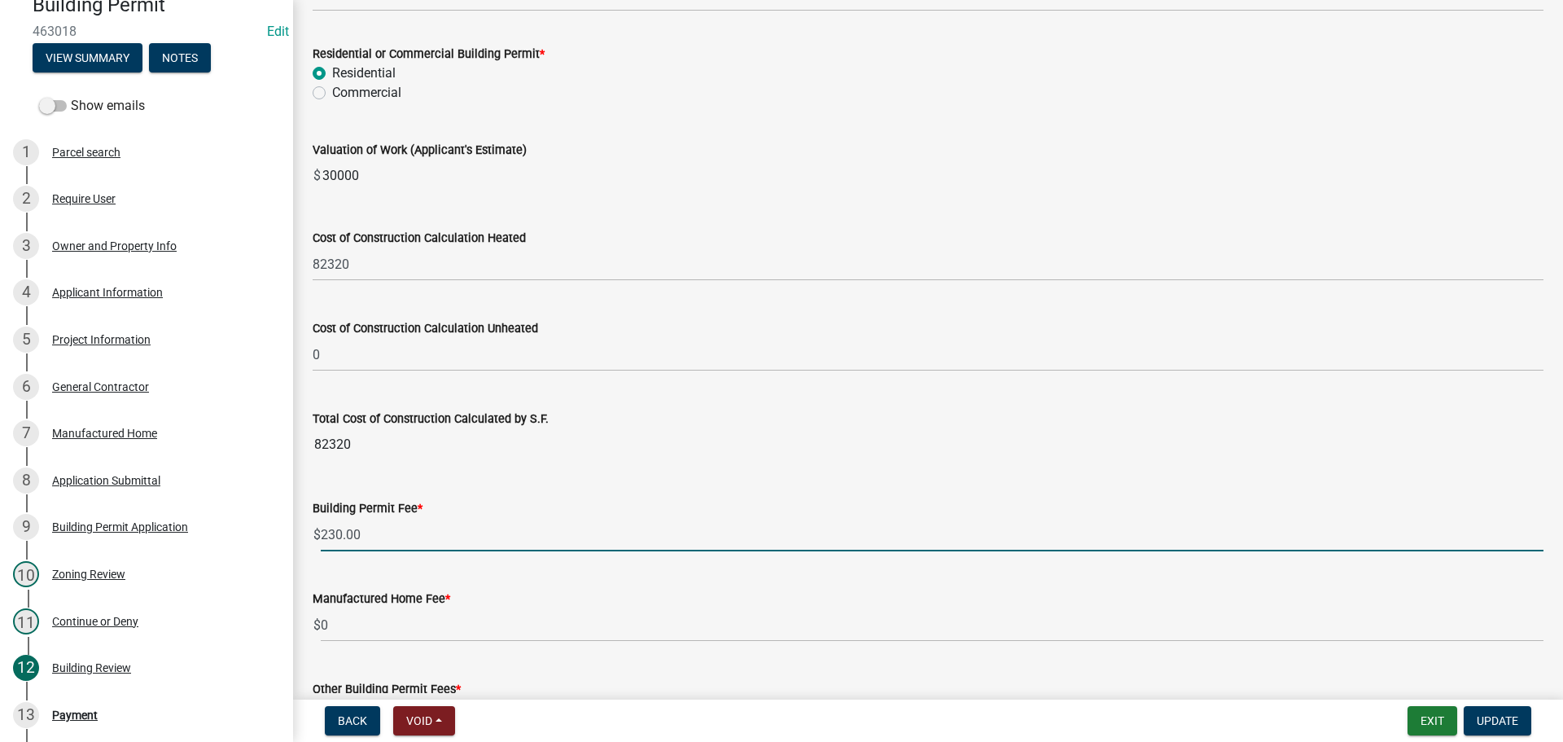
click at [323, 538] on input "230.00" at bounding box center [932, 534] width 1223 height 33
click at [327, 532] on input "83" at bounding box center [932, 534] width 1223 height 33
type input "8"
